Goal: Task Accomplishment & Management: Complete application form

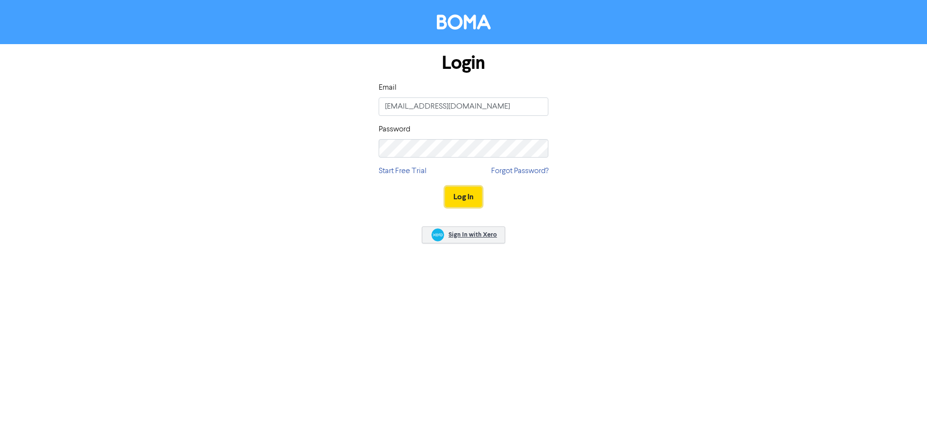
drag, startPoint x: 454, startPoint y: 196, endPoint x: 443, endPoint y: 242, distance: 47.8
click at [454, 196] on button "Log In" at bounding box center [463, 197] width 37 height 20
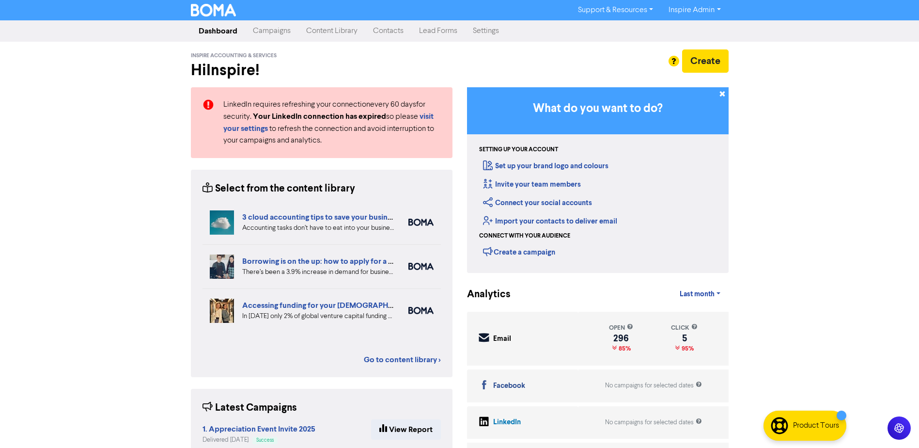
click at [395, 30] on link "Contacts" at bounding box center [388, 30] width 46 height 19
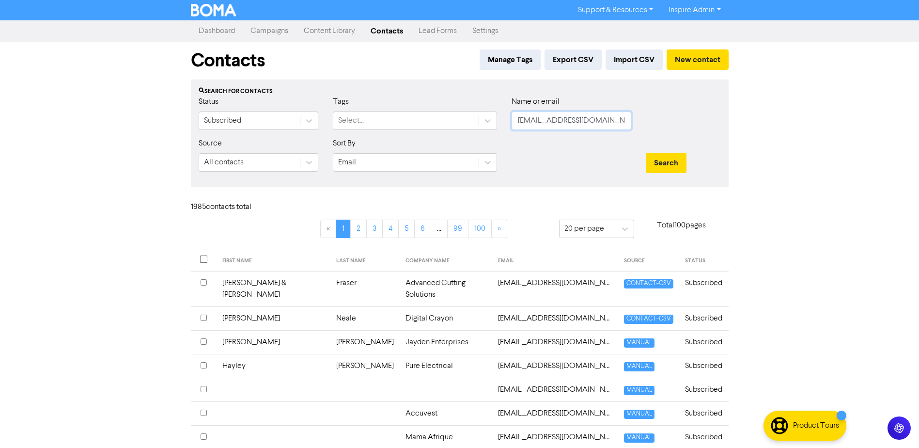
drag, startPoint x: 585, startPoint y: 126, endPoint x: 591, endPoint y: 124, distance: 6.0
click at [588, 125] on input "[EMAIL_ADDRESS][DOMAIN_NAME]" at bounding box center [572, 120] width 120 height 18
drag, startPoint x: 515, startPoint y: 123, endPoint x: 660, endPoint y: 126, distance: 144.9
click at [660, 126] on div "Status Subscribed Tags Select... Name or email [EMAIL_ADDRESS][DOMAIN_NAME]" at bounding box center [459, 117] width 537 height 42
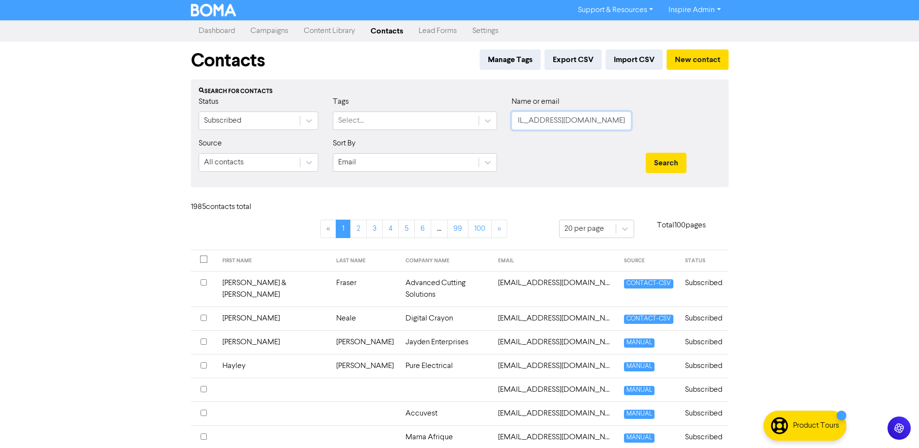
paste input "[EMAIL_ADDRESS][PERSON_NAME][DOMAIN_NAME]"
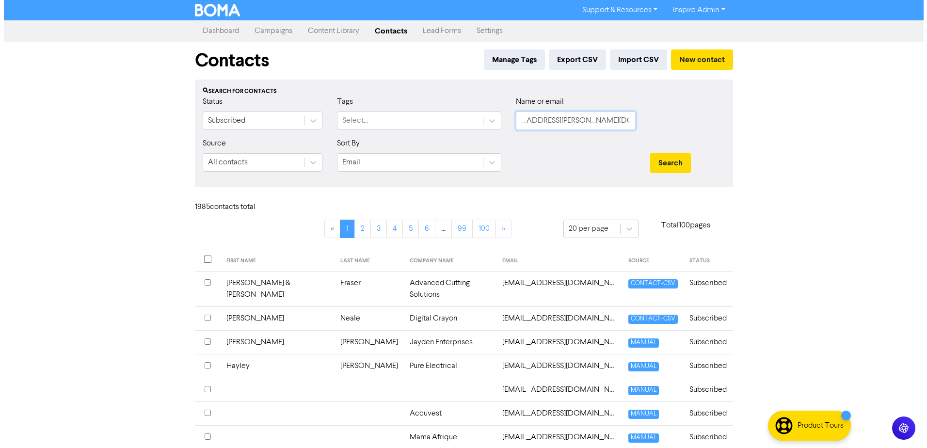
scroll to position [0, 0]
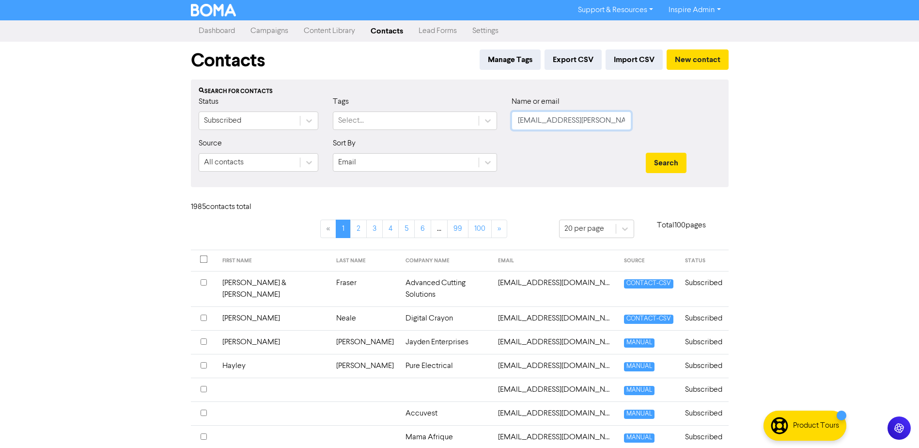
type input "[EMAIL_ADDRESS][PERSON_NAME][DOMAIN_NAME]"
click at [708, 86] on div "Search for contacts Status Subscribed Tags Select... Name or email [EMAIL_ADDRE…" at bounding box center [460, 133] width 538 height 108
click at [664, 162] on button "Search" at bounding box center [666, 163] width 41 height 20
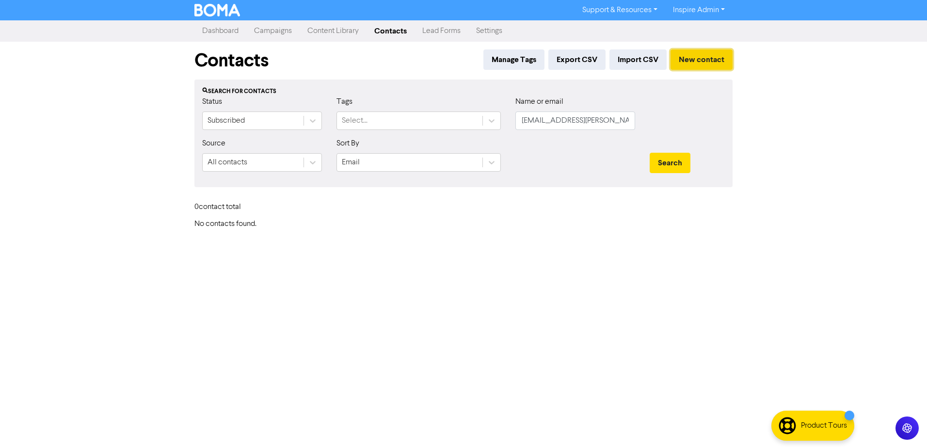
click at [711, 54] on button "New contact" at bounding box center [701, 59] width 62 height 20
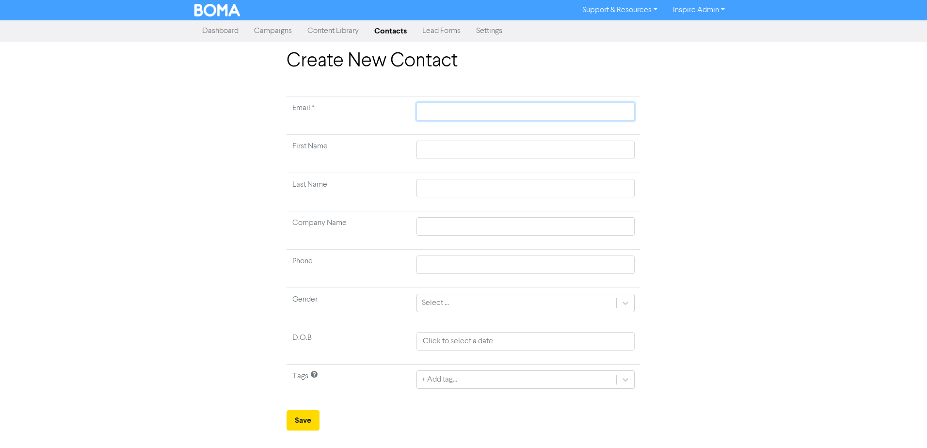
paste input "[EMAIL_ADDRESS][PERSON_NAME][DOMAIN_NAME]"
type input "[EMAIL_ADDRESS][PERSON_NAME][DOMAIN_NAME]"
click at [387, 143] on td "First Name" at bounding box center [348, 154] width 124 height 38
click at [441, 227] on input "text" at bounding box center [525, 226] width 218 height 18
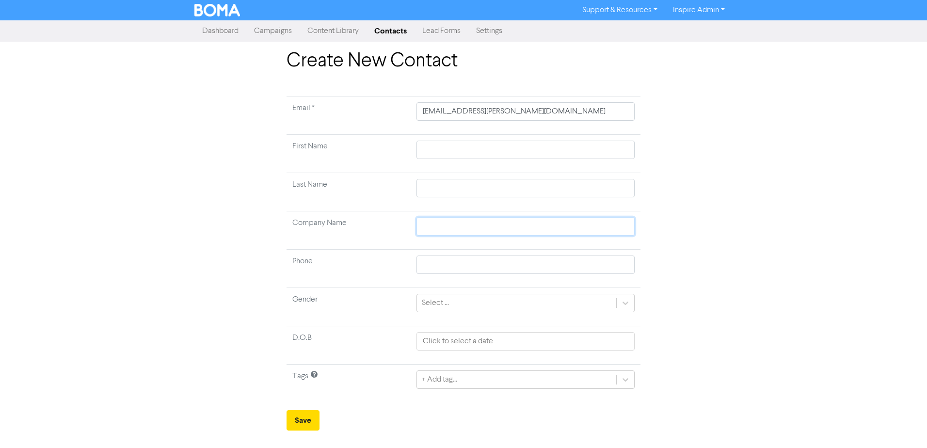
paste input "M&J [PERSON_NAME] Super"
type input "M&J [PERSON_NAME] Super"
type input "M&J [PERSON_NAME]"
type input "M&J [PERSON_NAME] Superan"
type input "M&J [PERSON_NAME] Superann"
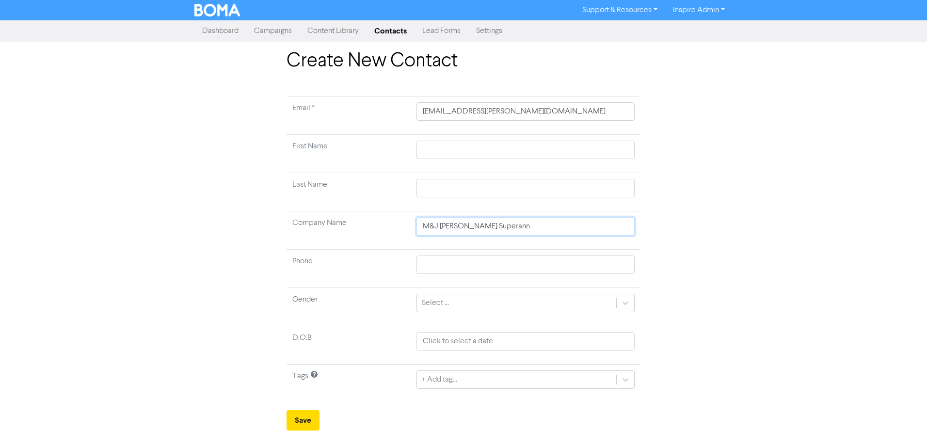
type input "M&J [PERSON_NAME] Superannu"
type input "M&J [PERSON_NAME] Superannua"
type input "M&J [PERSON_NAME] Superannuat"
type input "M&J [PERSON_NAME] Superannuati"
type input "M&J [PERSON_NAME] Superannuatio"
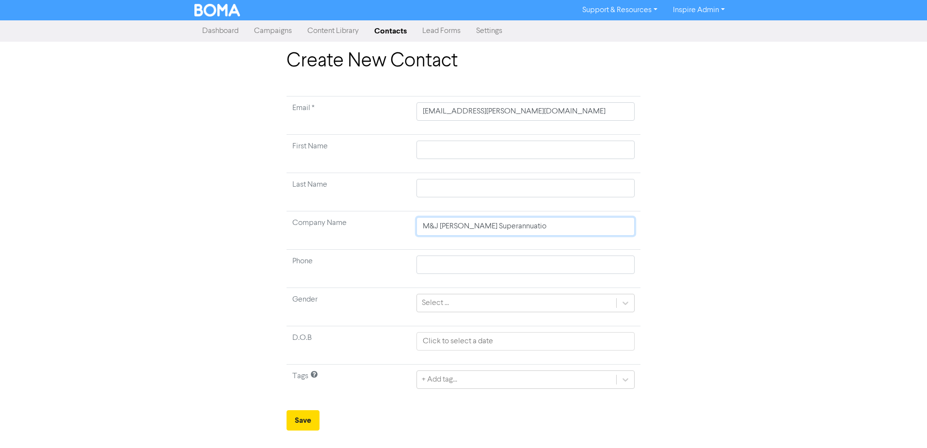
type input "M&J [PERSON_NAME] Superannuation"
type input "M&J [PERSON_NAME] Superannuation F"
type input "M&J [PERSON_NAME] Superannuation Fu"
type input "M&J [PERSON_NAME] Superannuation Fun"
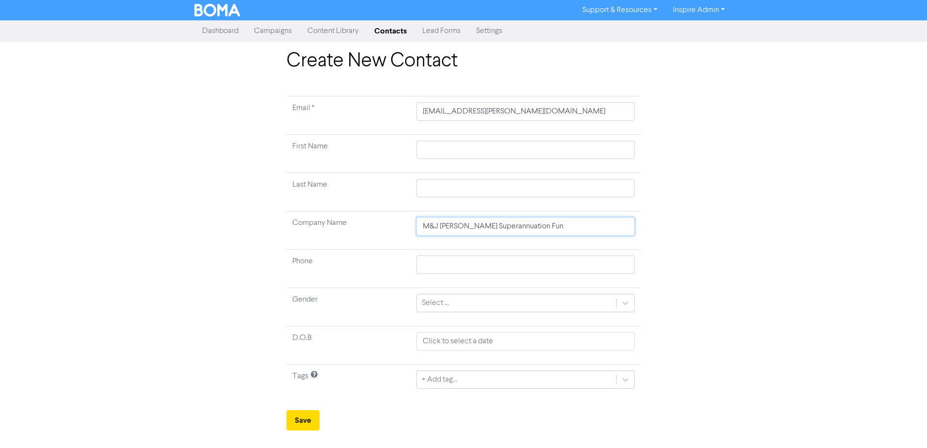
type input "M&J [PERSON_NAME] Superannuation Fund"
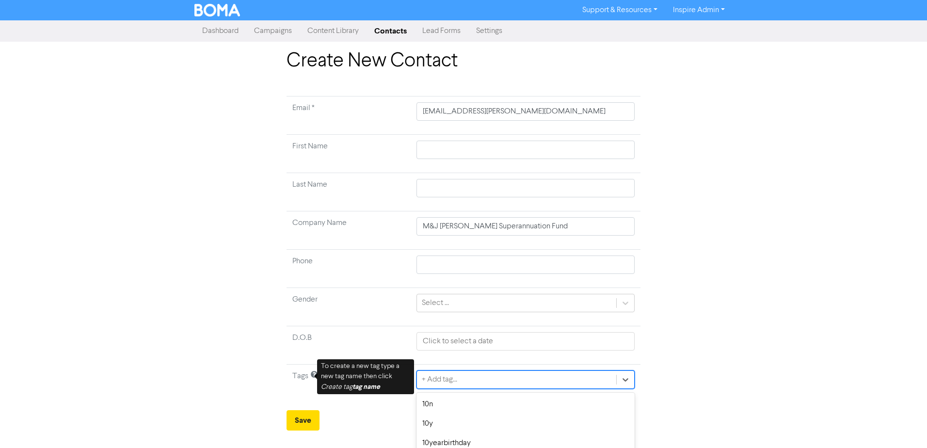
click at [450, 381] on div "option 20 year club focused, 4 of 42. 42 results available. Use Up and Down to …" at bounding box center [525, 379] width 218 height 18
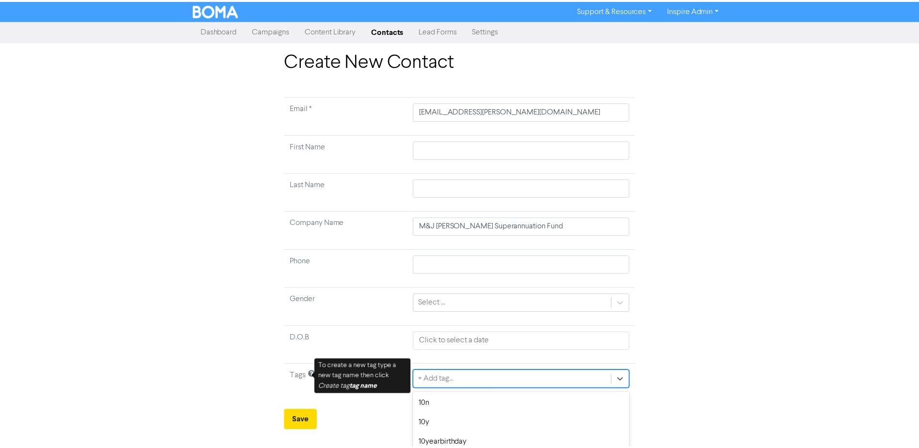
scroll to position [90, 0]
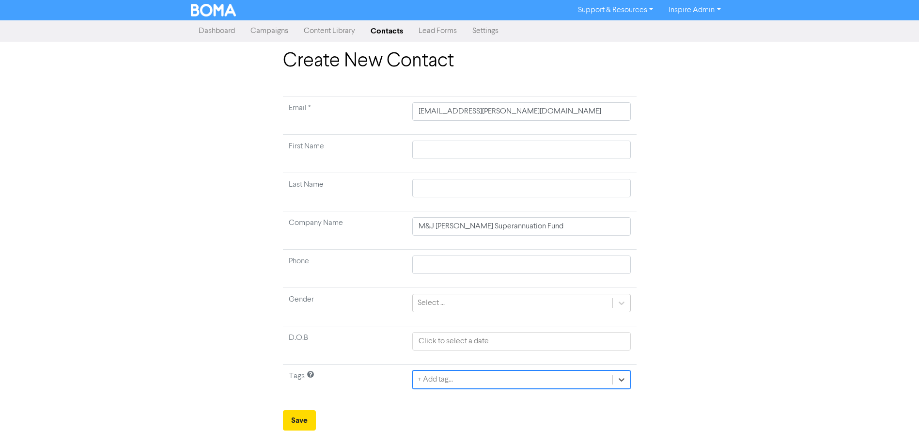
click at [435, 290] on tbody "Email * [EMAIL_ADDRESS][PERSON_NAME][DOMAIN_NAME] First Name Last Name Company …" at bounding box center [460, 249] width 354 height 306
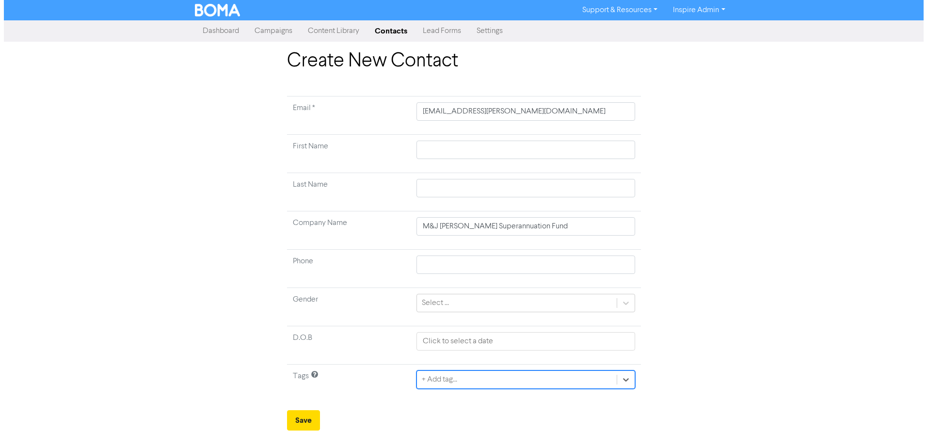
scroll to position [0, 0]
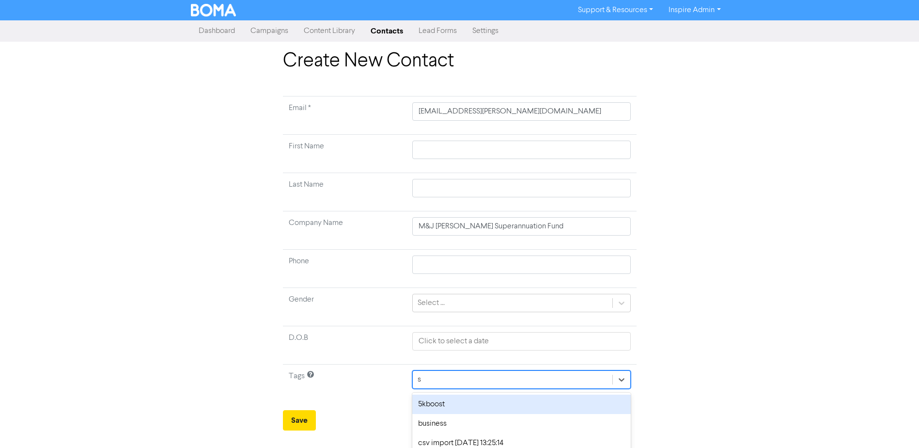
type input "sm"
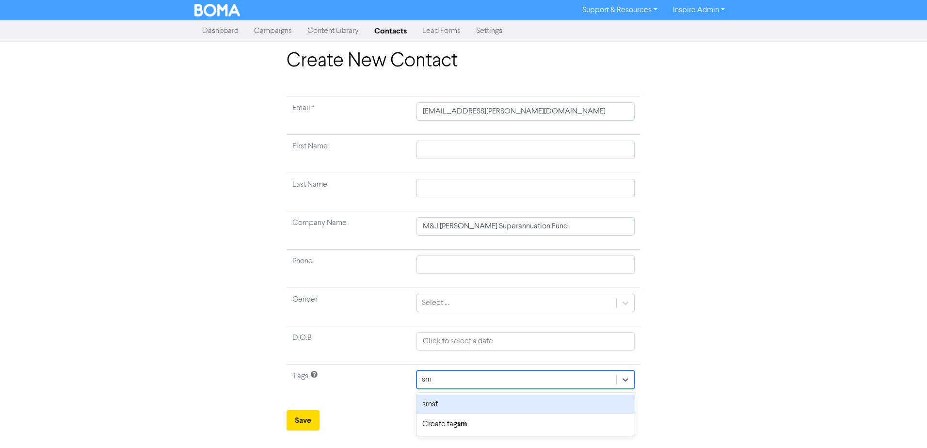
click at [463, 409] on div "smsf" at bounding box center [525, 403] width 218 height 19
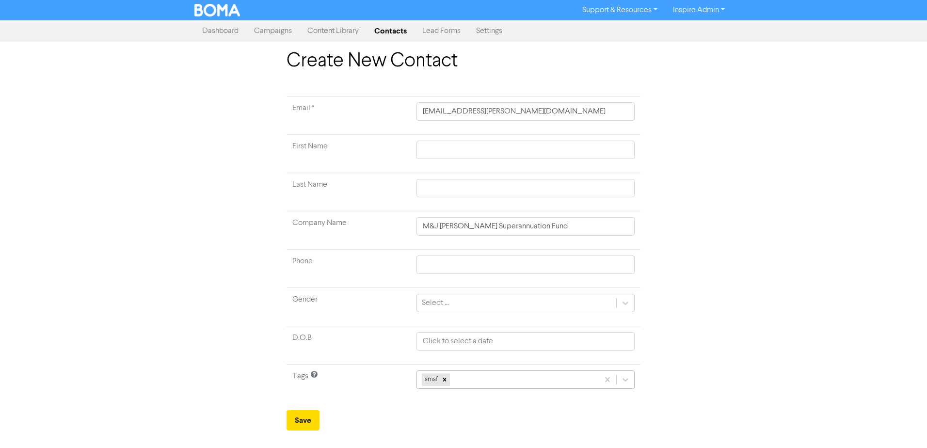
click at [475, 384] on div "smsf" at bounding box center [525, 379] width 218 height 18
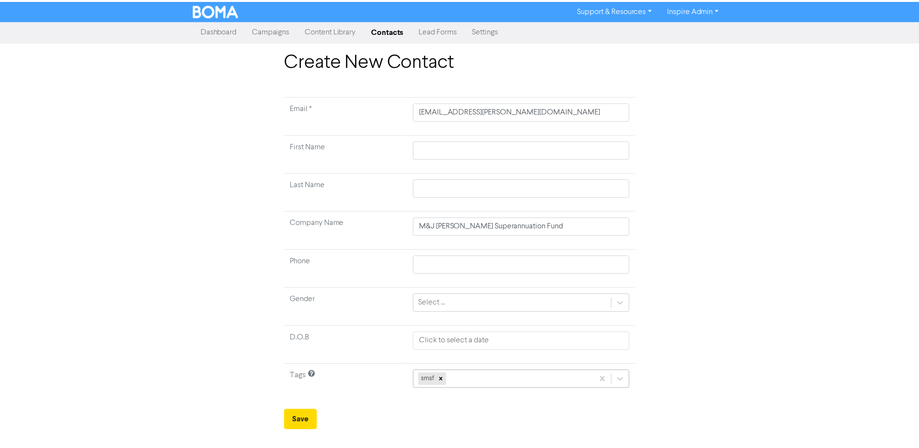
scroll to position [90, 0]
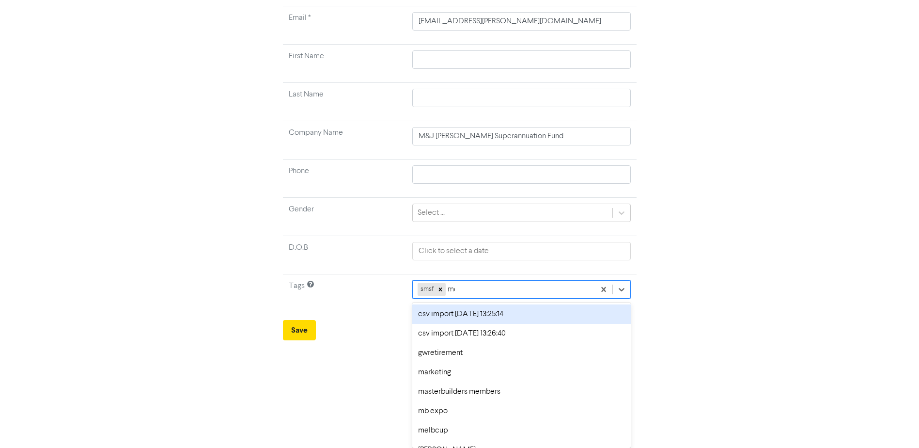
type input "[PERSON_NAME]"
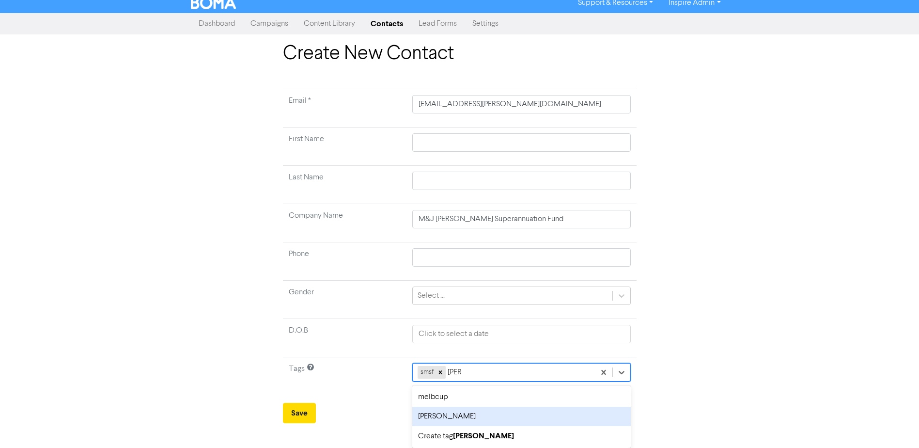
click at [456, 415] on div "[PERSON_NAME]" at bounding box center [521, 416] width 218 height 19
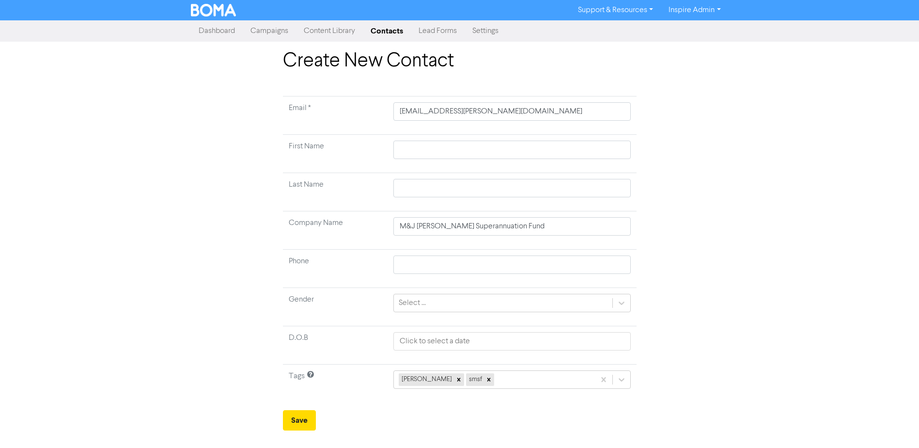
scroll to position [0, 0]
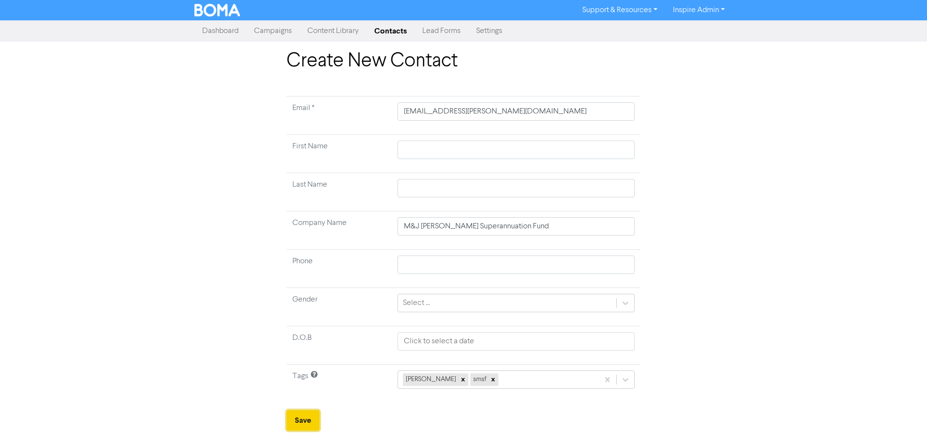
click at [297, 415] on button "Save" at bounding box center [302, 420] width 33 height 20
